Goal: Task Accomplishment & Management: Use online tool/utility

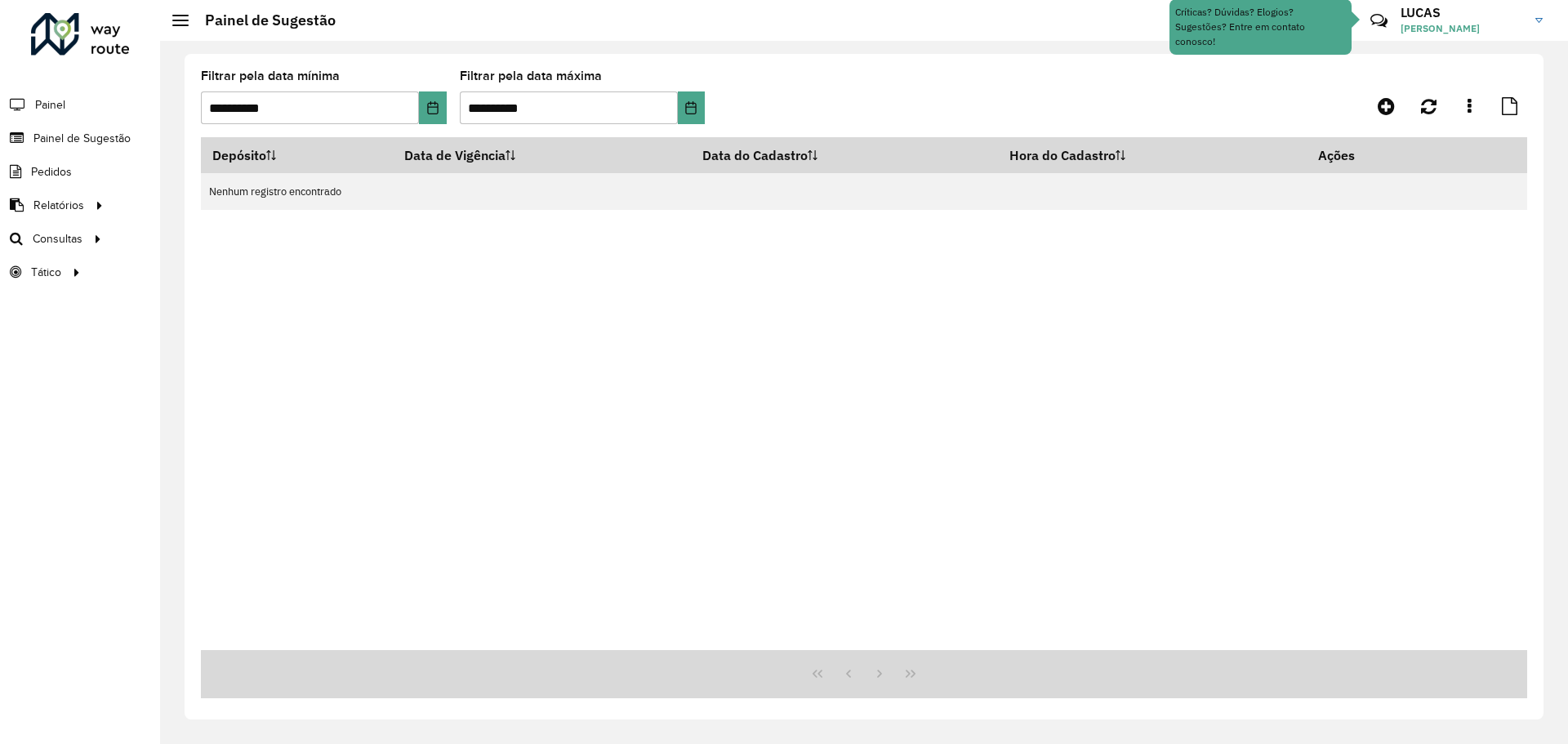
click at [1418, 21] on span "LUCAS SOUZA COSTA" at bounding box center [1462, 28] width 122 height 15
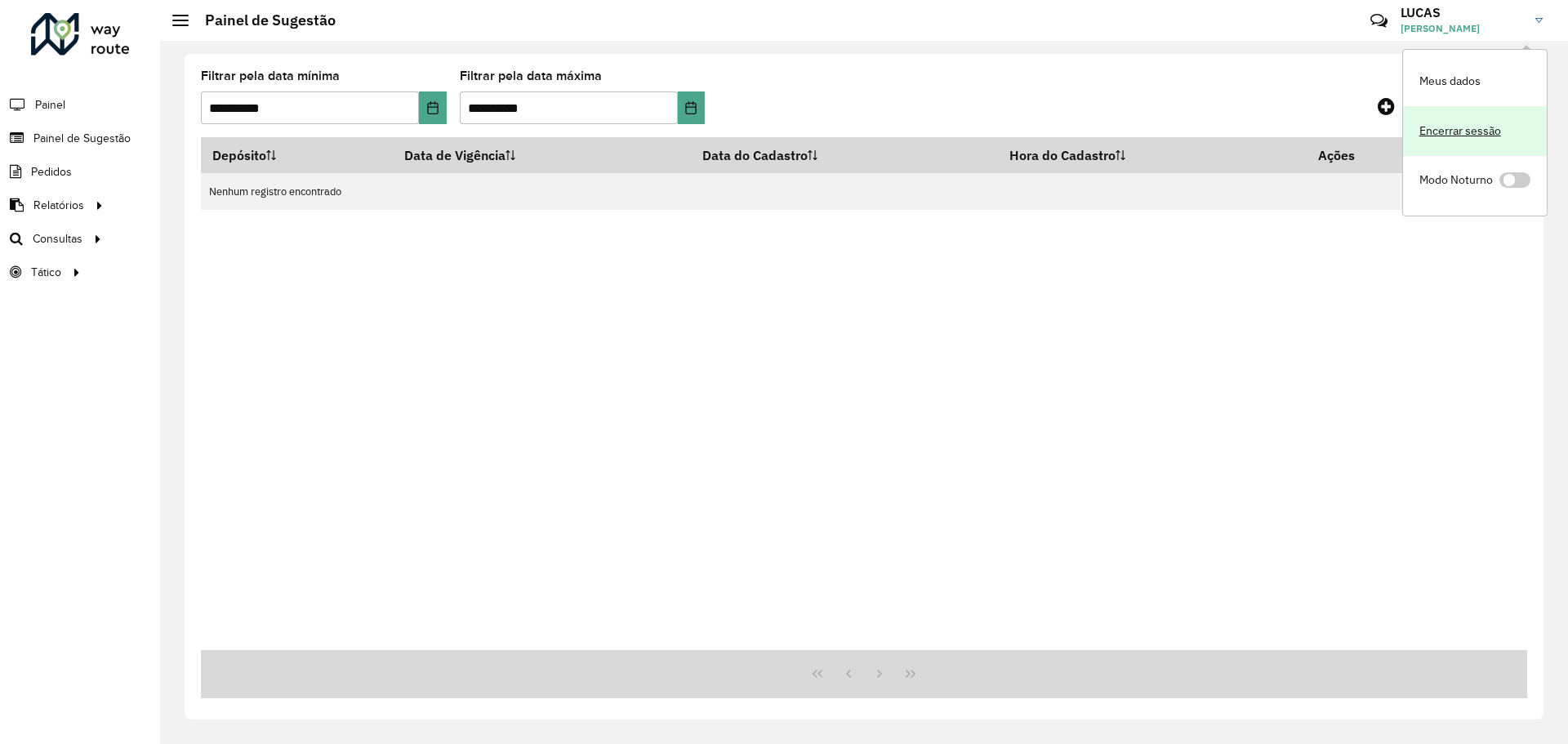
click at [1446, 126] on link "Encerrar sessão" at bounding box center [1475, 131] width 144 height 50
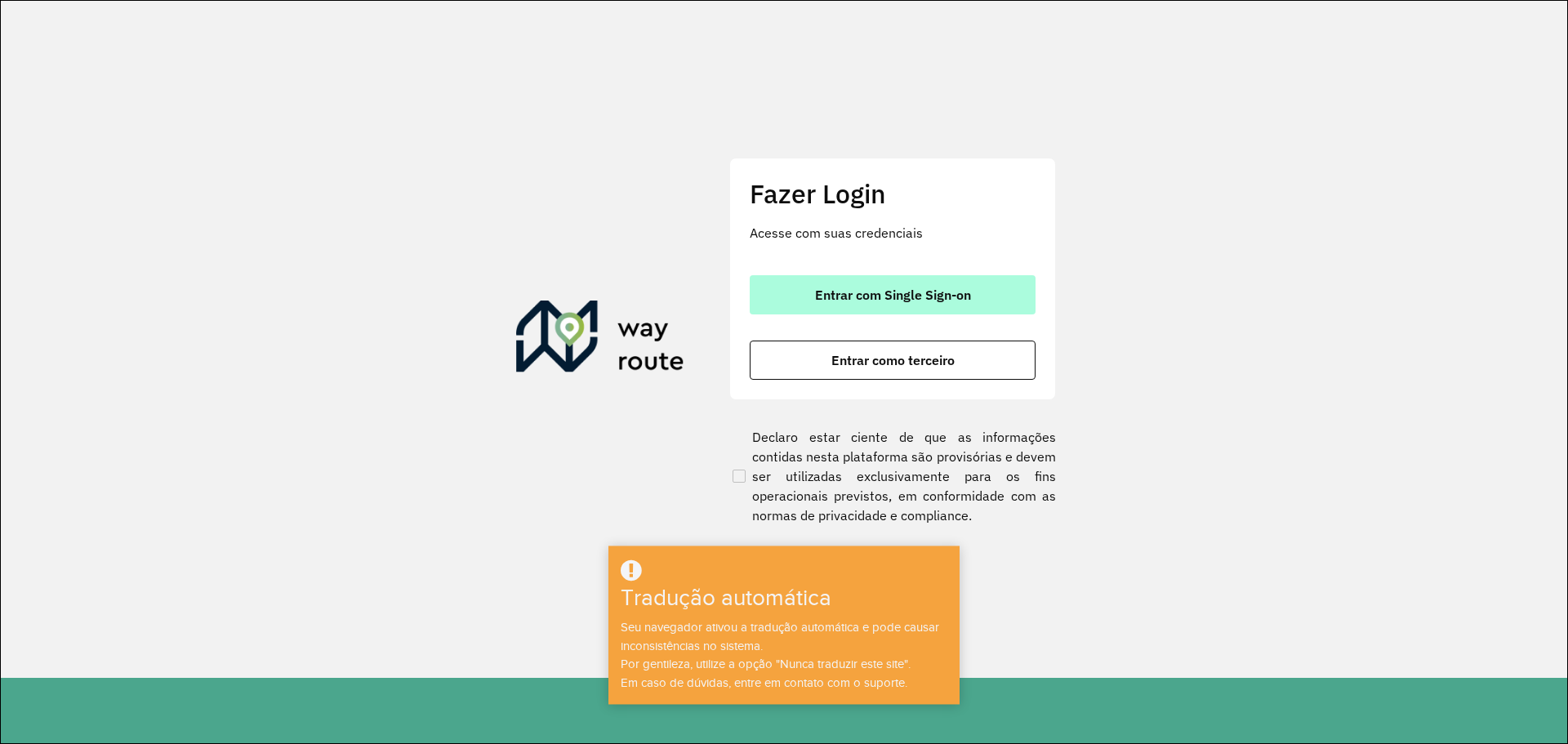
click at [909, 296] on font "Entrar com Single Sign-on" at bounding box center [893, 294] width 156 height 16
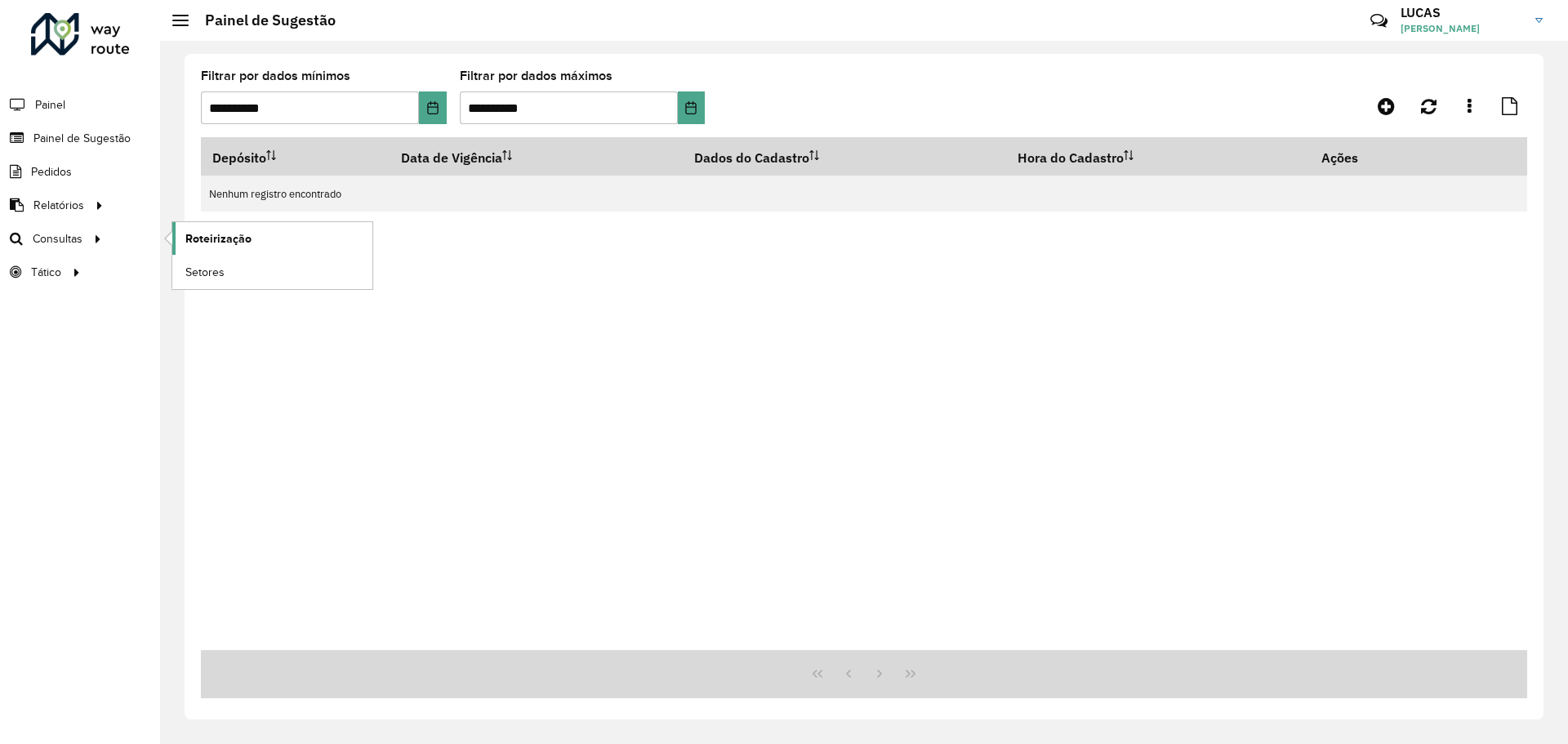
click at [215, 239] on font "Roteirização" at bounding box center [218, 239] width 66 height 13
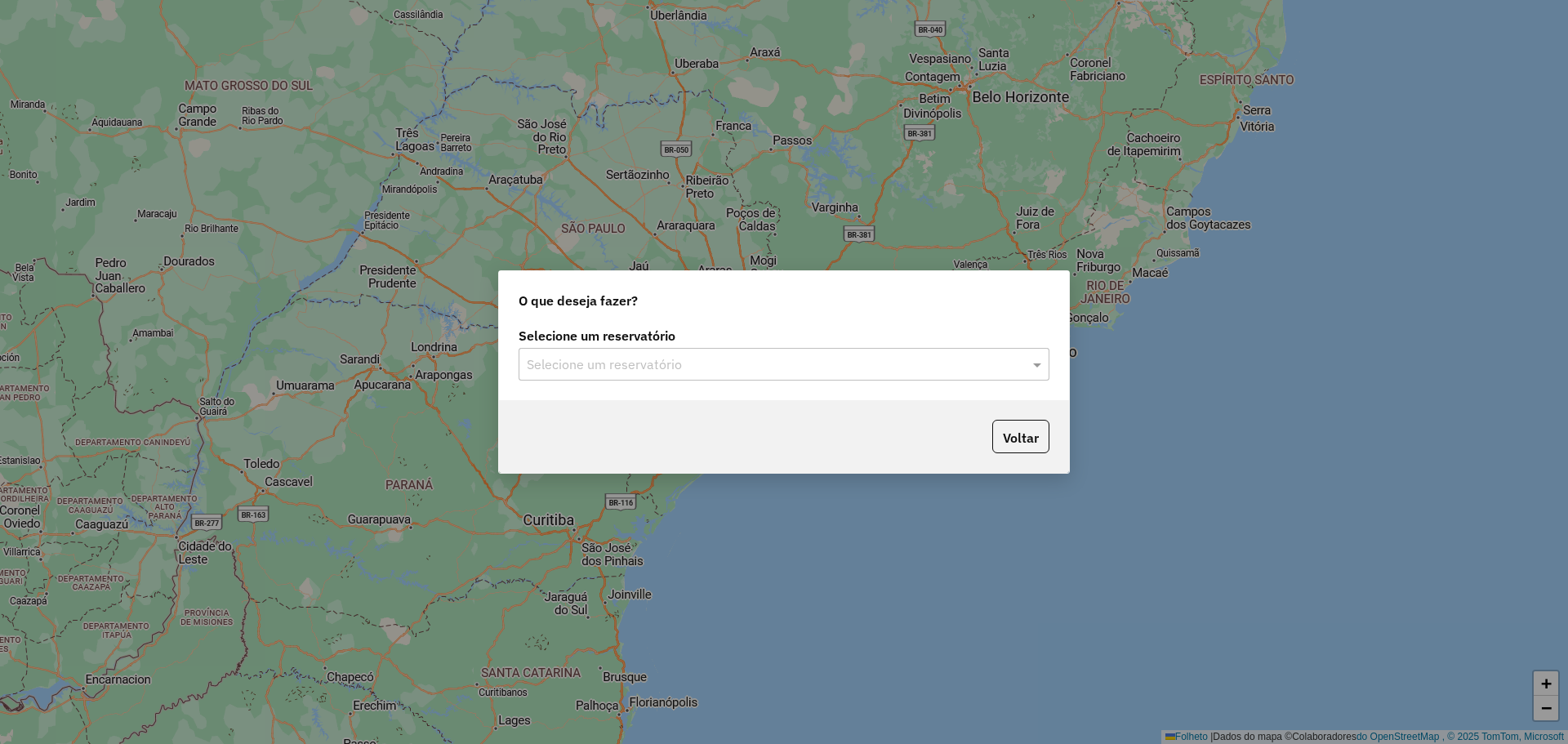
click at [618, 352] on div "Selecione um reservatório" at bounding box center [784, 364] width 531 height 33
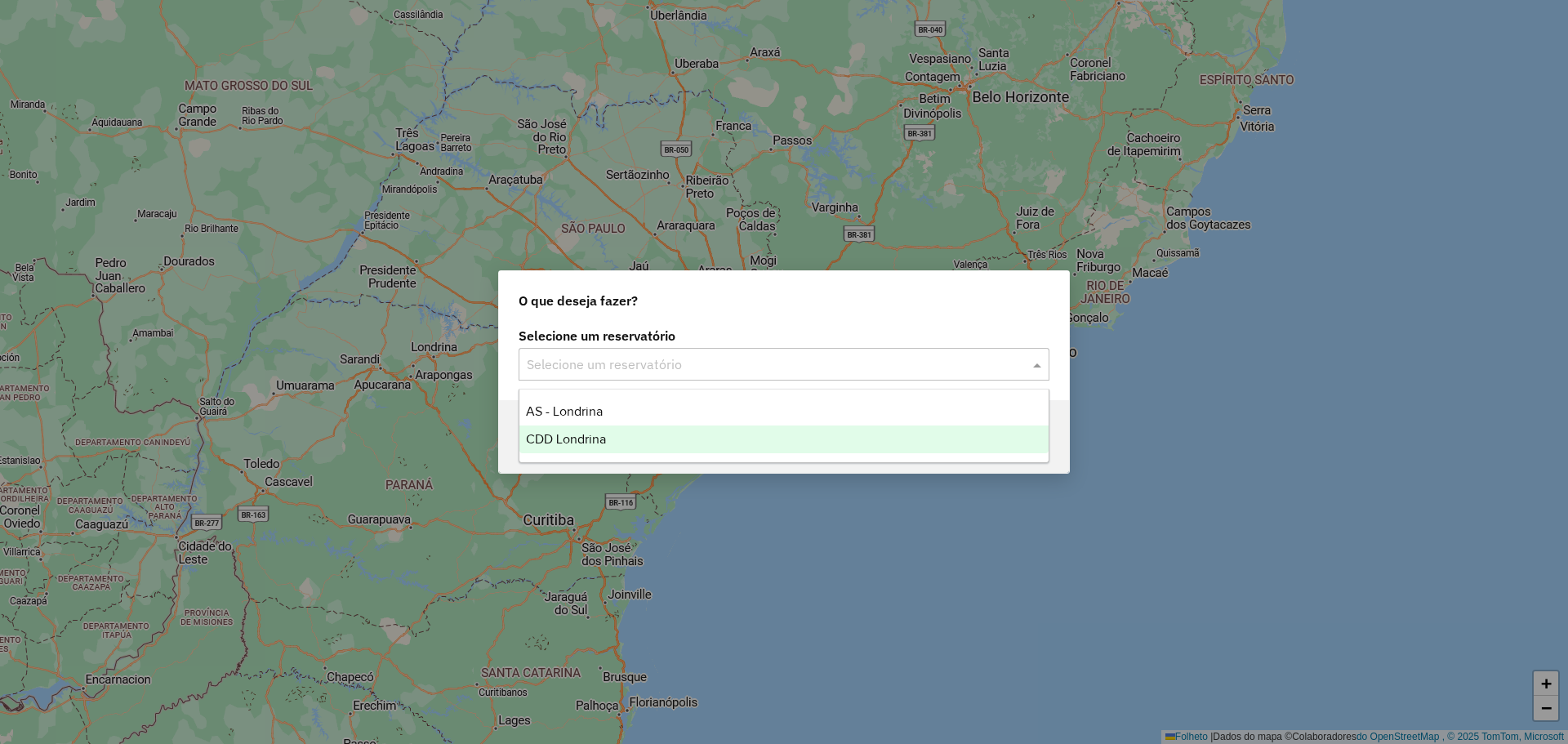
drag, startPoint x: 566, startPoint y: 434, endPoint x: 587, endPoint y: 405, distance: 35.8
click at [566, 435] on font "CDD Londrina" at bounding box center [566, 439] width 80 height 14
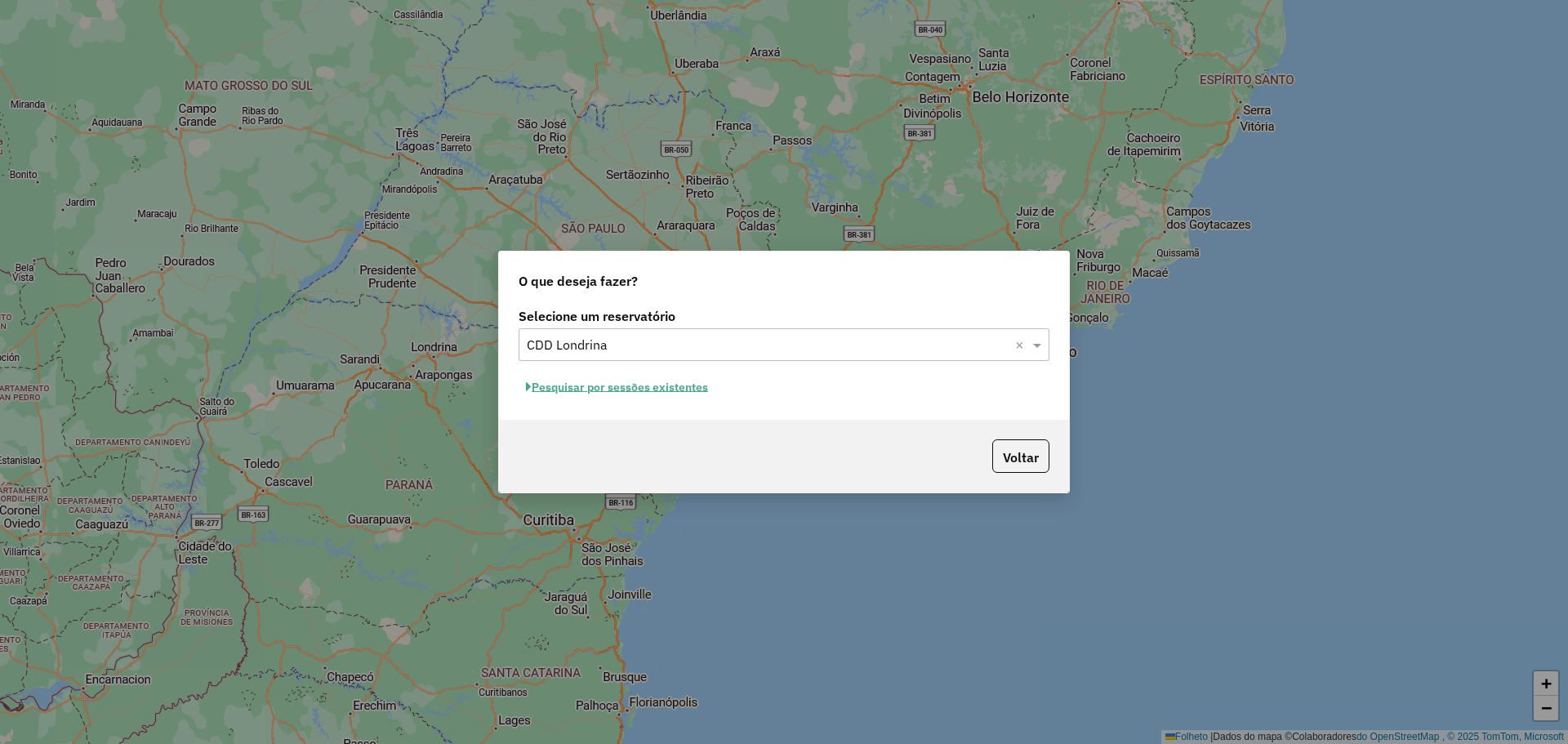
click at [567, 390] on font "Pesquisar por sessões existentes" at bounding box center [620, 387] width 176 height 15
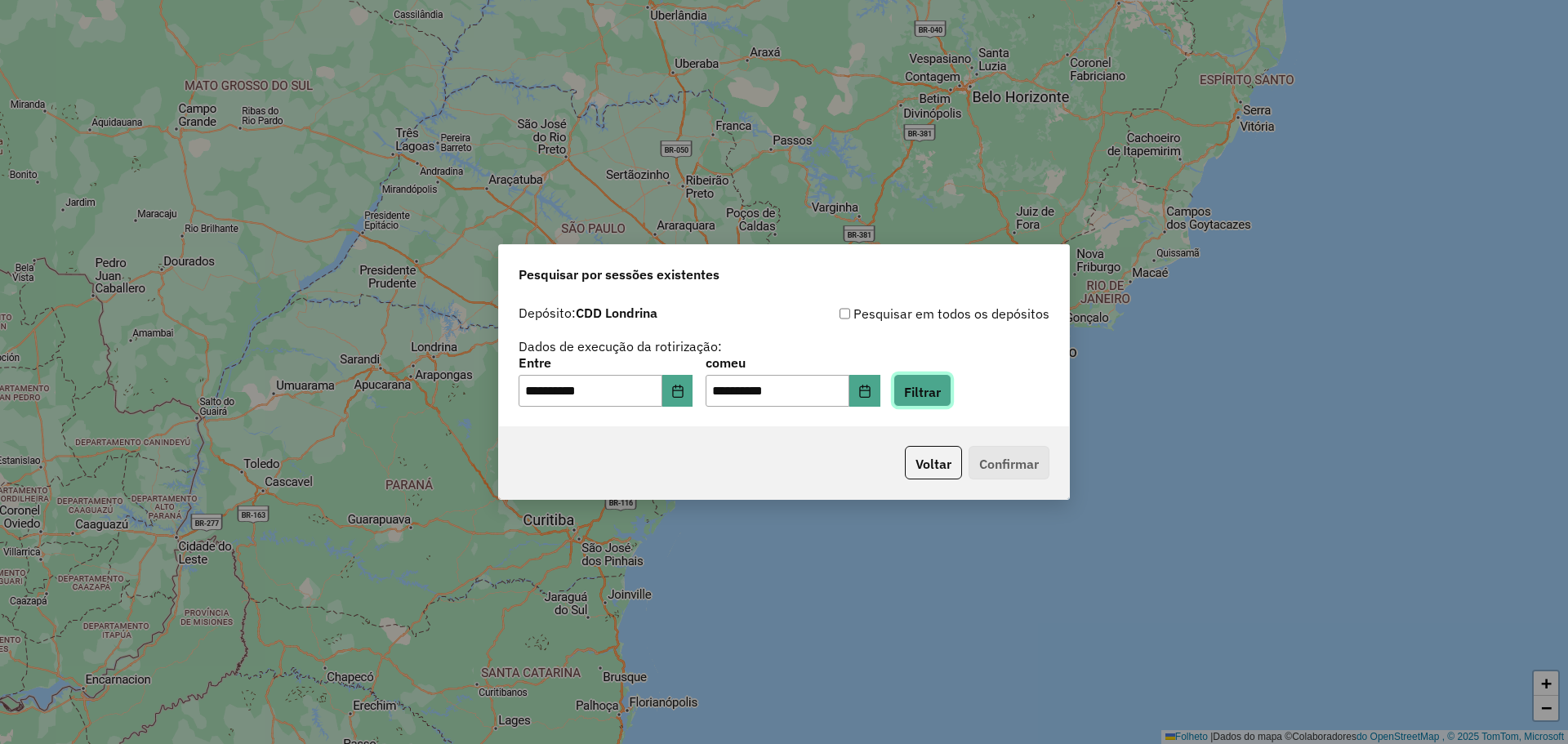
click at [940, 398] on font "Filtrar" at bounding box center [922, 391] width 36 height 16
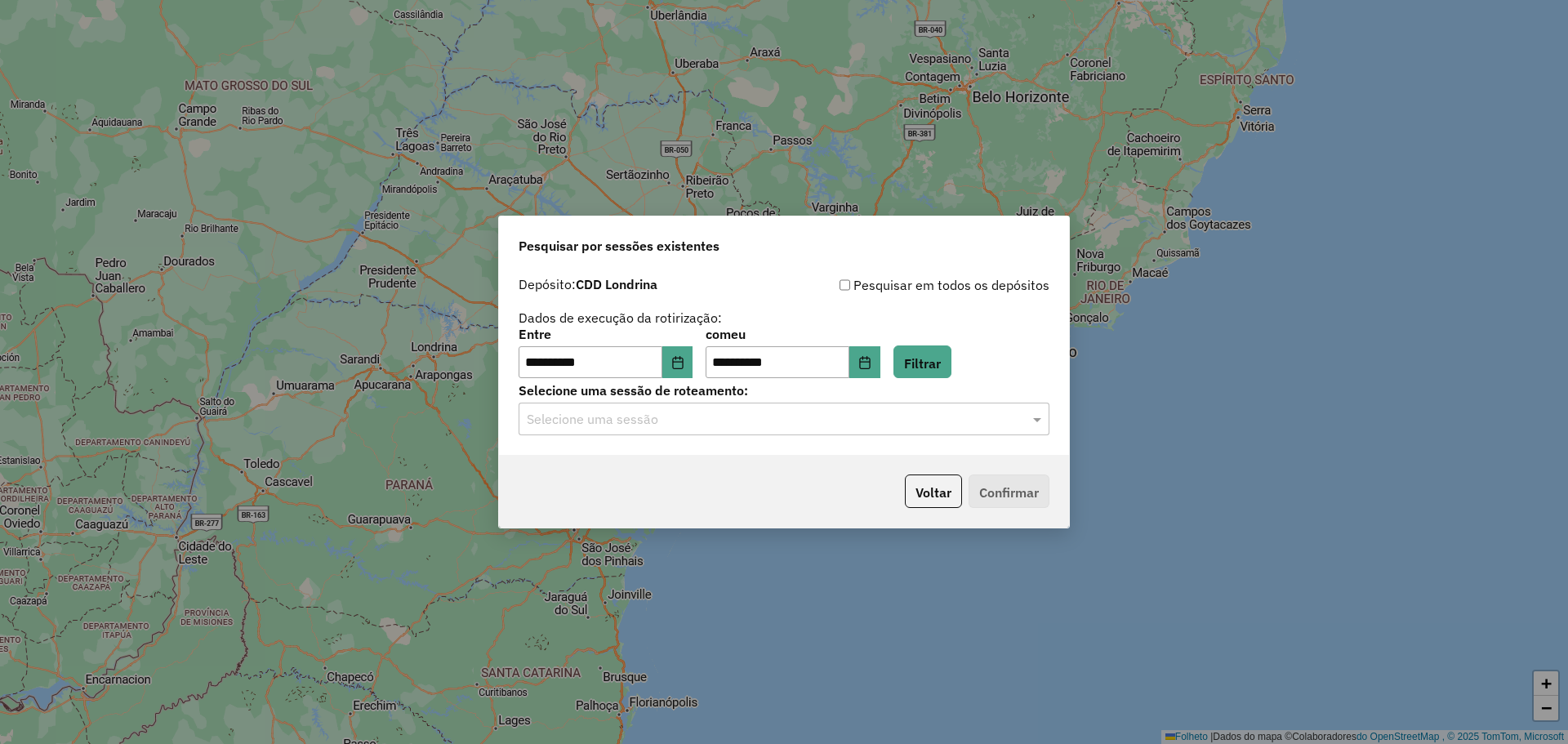
click at [649, 421] on input "text" at bounding box center [768, 420] width 482 height 20
click at [598, 463] on font "1228186 - 12/08/2025 17:55" at bounding box center [589, 466] width 127 height 14
click at [1042, 494] on button "Confirmar" at bounding box center [1009, 491] width 81 height 34
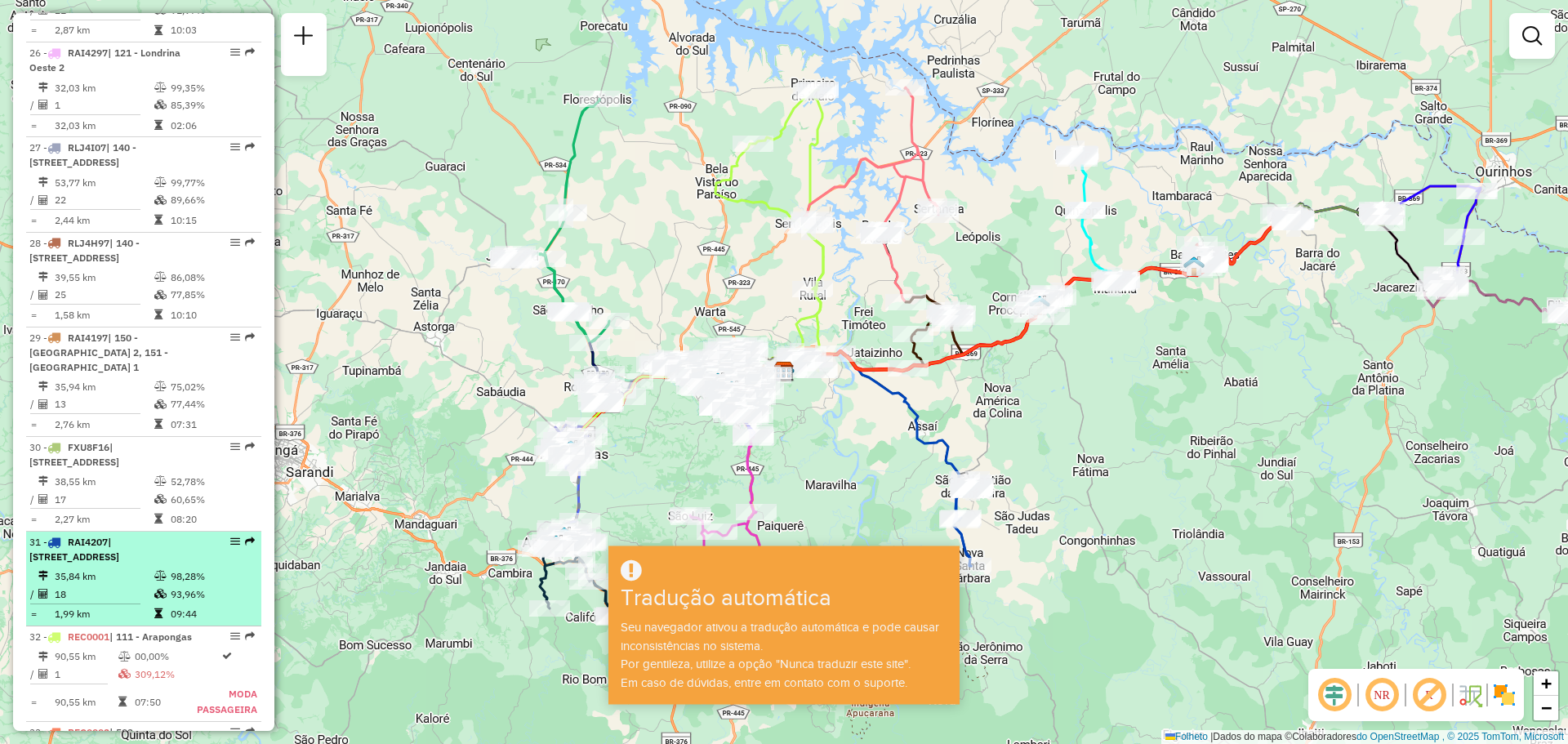
scroll to position [3268, 0]
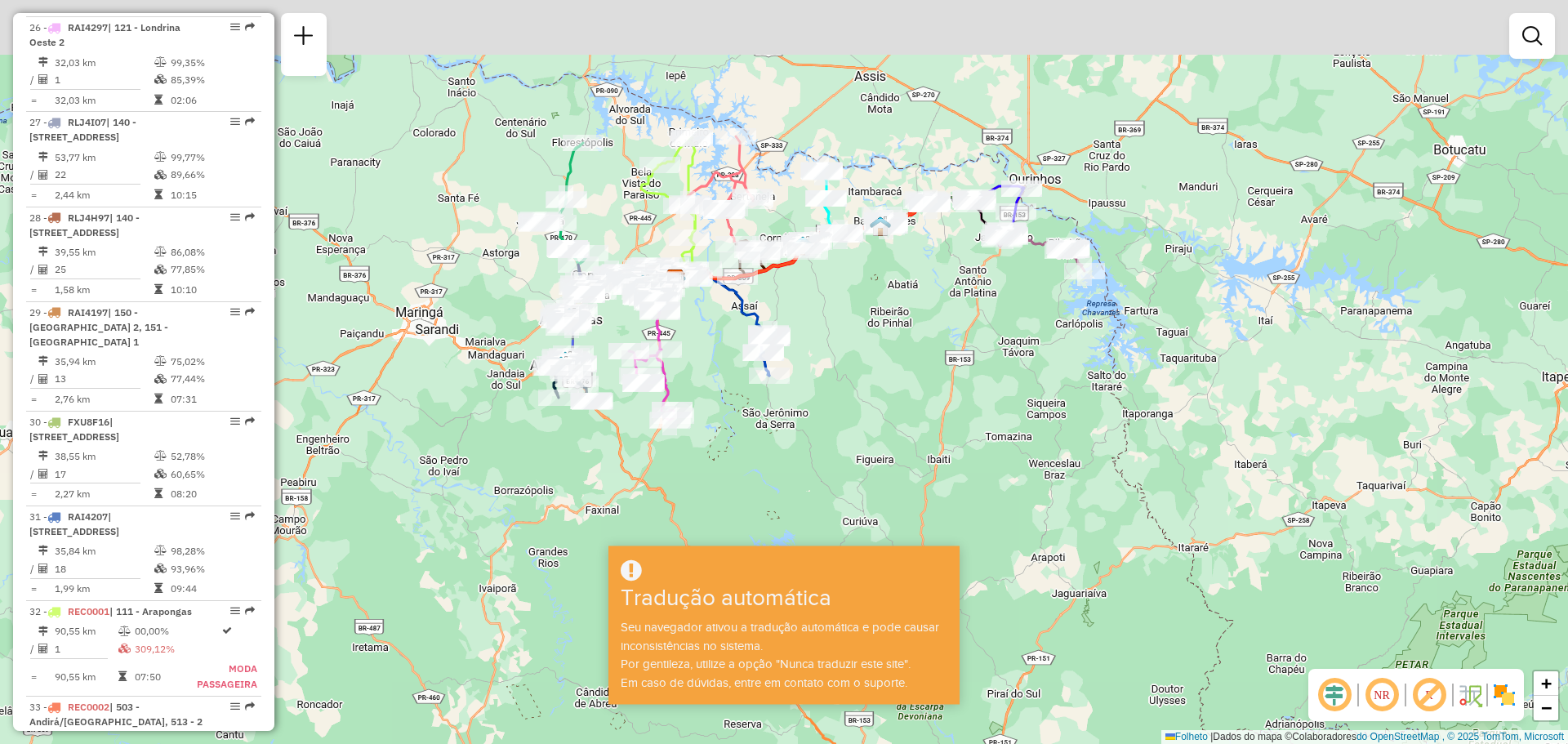
drag, startPoint x: 961, startPoint y: 332, endPoint x: 956, endPoint y: 373, distance: 41.3
click at [956, 373] on div "Janela de atendimento Grau de atendimento Capacidade Transportadoras Veículos C…" at bounding box center [784, 372] width 1568 height 744
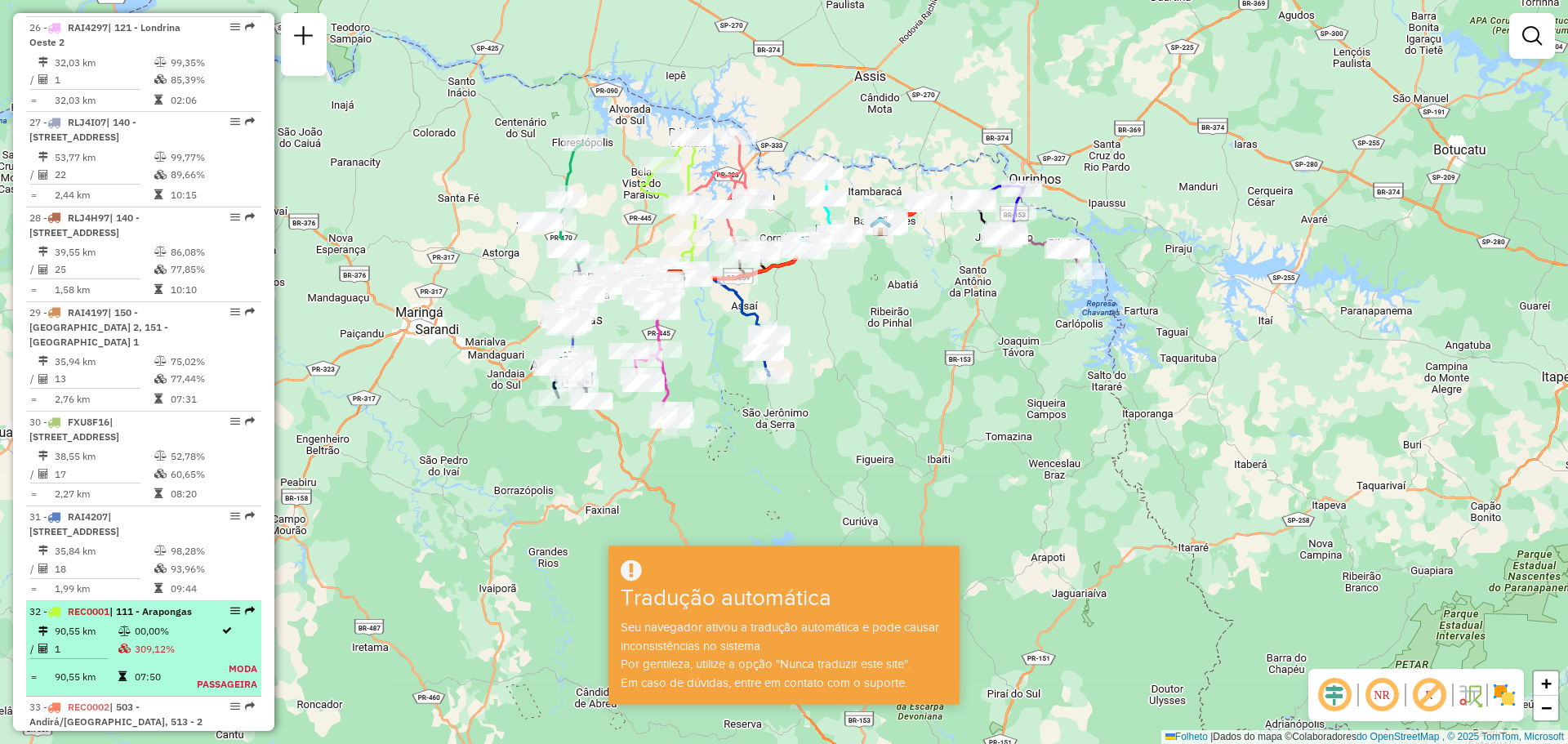
click at [230, 607] on em at bounding box center [235, 611] width 10 height 10
select select "**********"
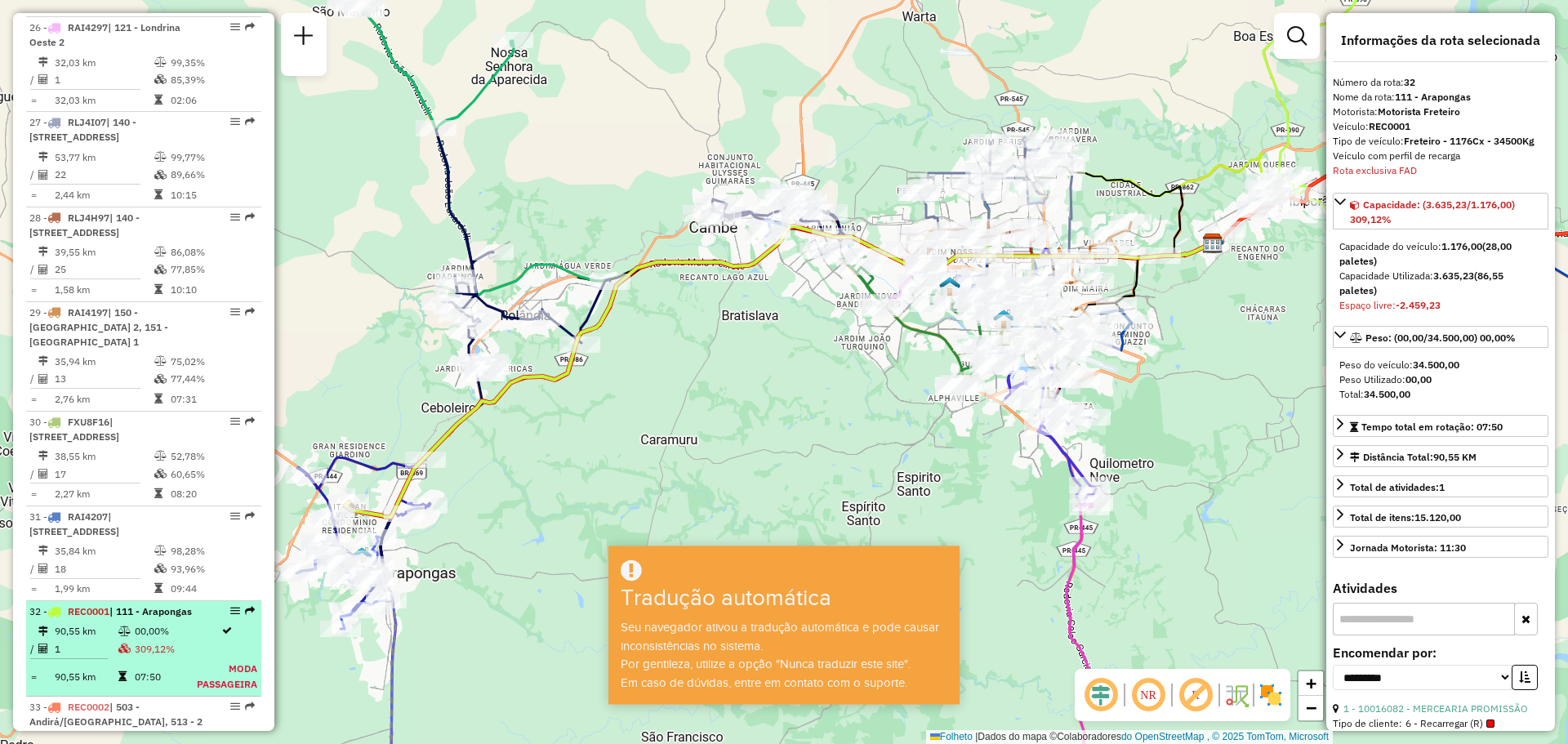
drag, startPoint x: 224, startPoint y: 508, endPoint x: 202, endPoint y: 578, distance: 73.4
click at [202, 662] on font "MODA PASSAGEIRA" at bounding box center [227, 676] width 60 height 27
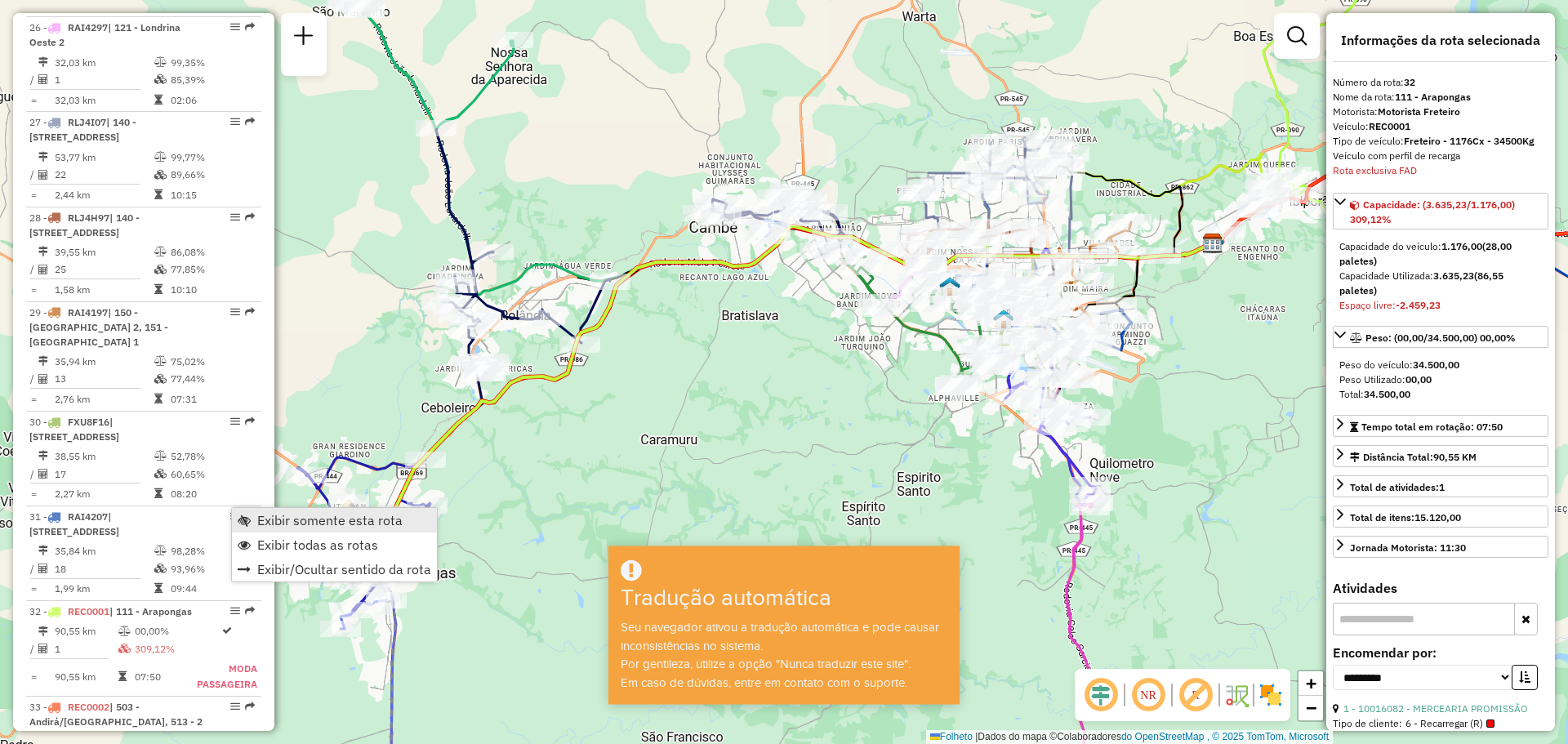
click at [266, 518] on font "Exibir somente esta rota" at bounding box center [330, 521] width 145 height 16
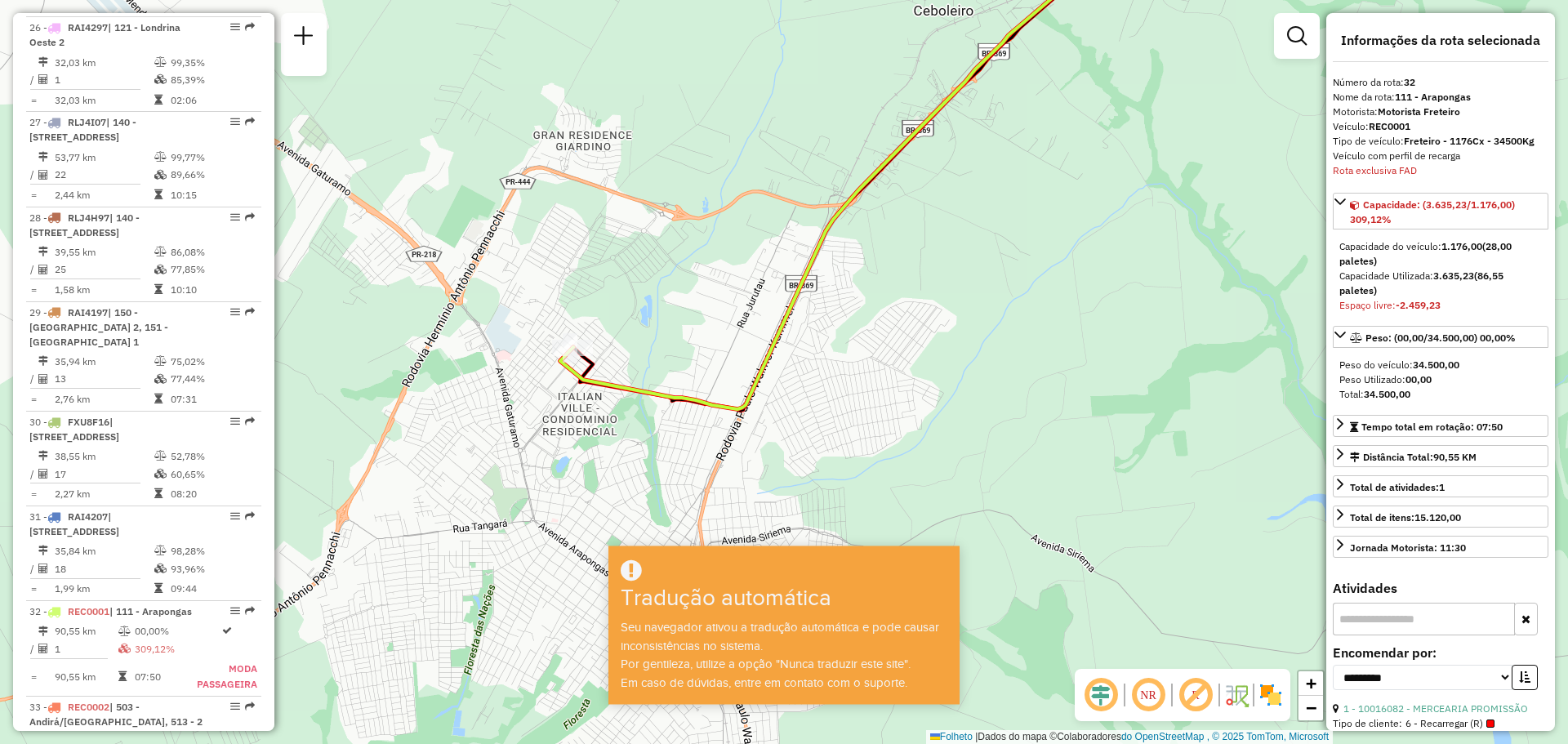
drag, startPoint x: 550, startPoint y: 406, endPoint x: 547, endPoint y: 447, distance: 41.1
click at [549, 459] on div "Janela de atendimento Grau de atendimento Capacidade Transportadoras Veículos C…" at bounding box center [784, 372] width 1568 height 744
